Goal: Task Accomplishment & Management: Manage account settings

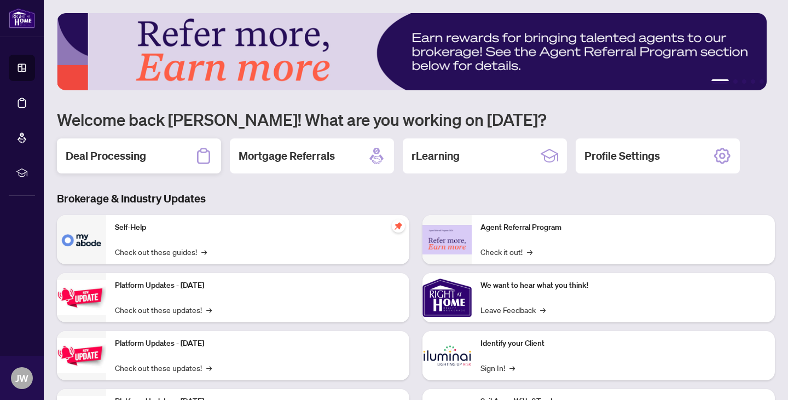
click at [171, 153] on div "Deal Processing" at bounding box center [139, 155] width 164 height 35
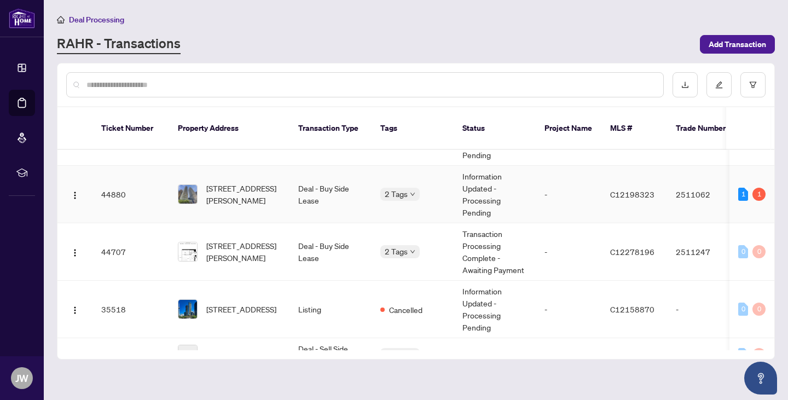
scroll to position [55, 0]
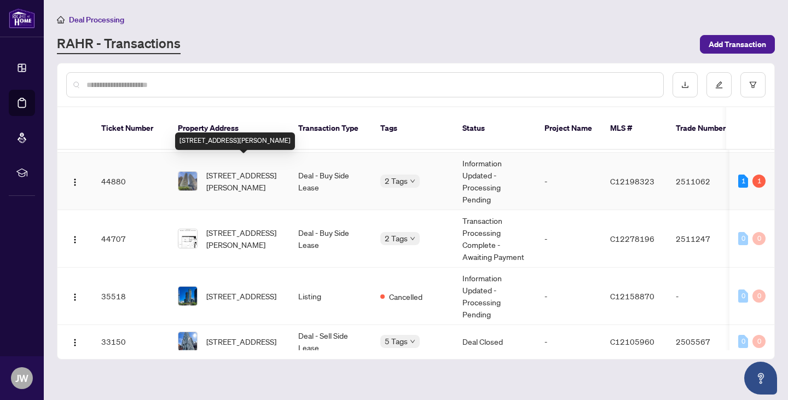
click at [251, 169] on span "[STREET_ADDRESS][PERSON_NAME]" at bounding box center [243, 181] width 74 height 24
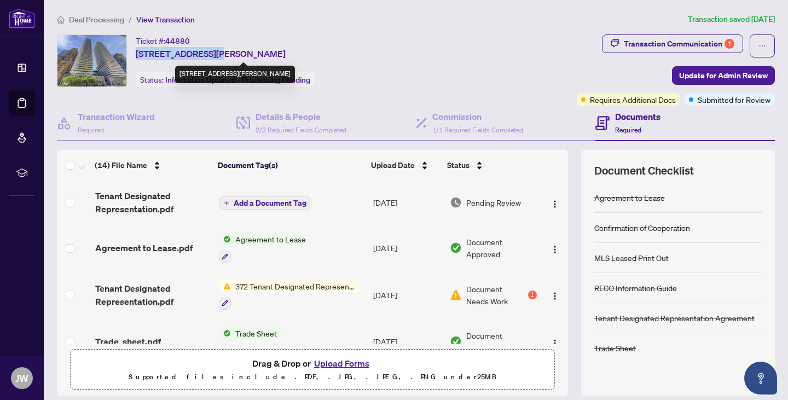
drag, startPoint x: 137, startPoint y: 53, endPoint x: 212, endPoint y: 54, distance: 75.0
click at [212, 54] on span "[STREET_ADDRESS][PERSON_NAME]" at bounding box center [211, 53] width 150 height 13
